Goal: Navigation & Orientation: Find specific page/section

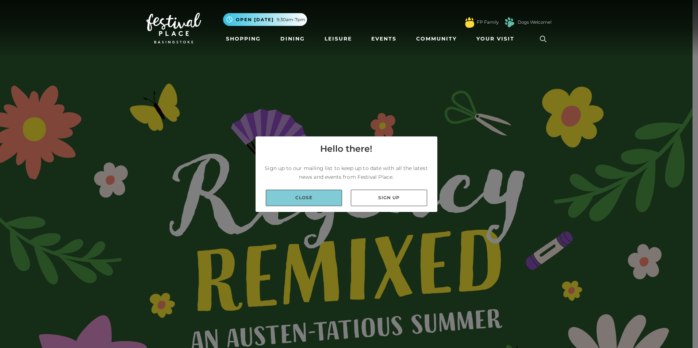
click at [328, 200] on link "Close" at bounding box center [304, 198] width 76 height 16
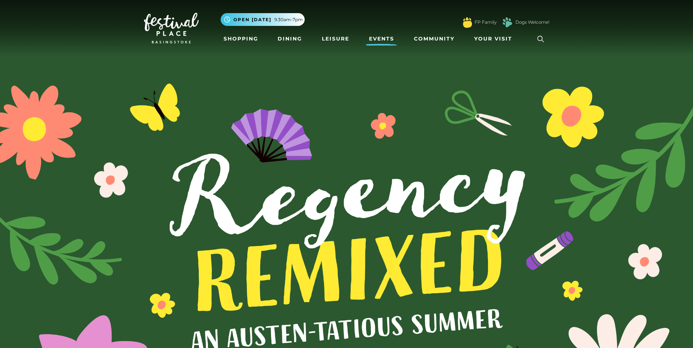
click at [384, 36] on link "Events" at bounding box center [381, 39] width 31 height 14
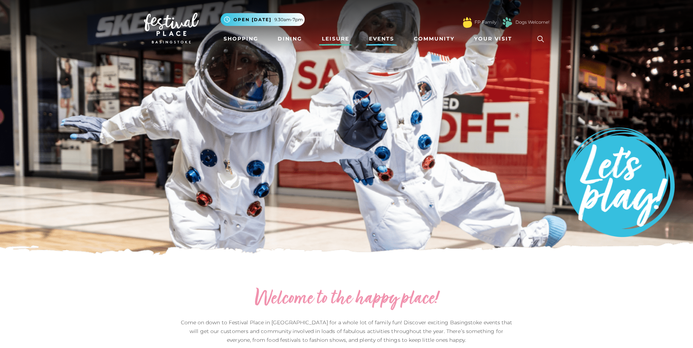
click at [343, 39] on link "Leisure" at bounding box center [335, 39] width 33 height 14
